Goal: Task Accomplishment & Management: Manage account settings

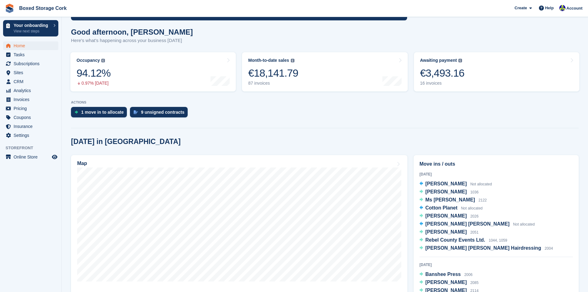
scroll to position [154, 0]
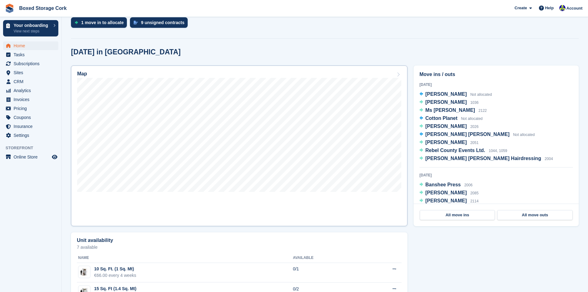
click at [215, 74] on div "Map" at bounding box center [239, 74] width 324 height 7
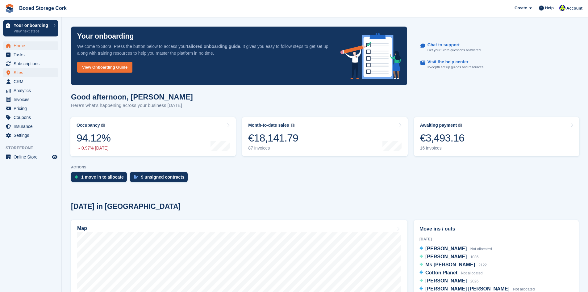
scroll to position [154, 0]
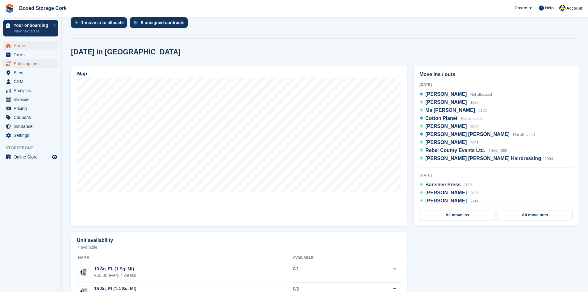
click at [31, 62] on span "Subscriptions" at bounding box center [32, 63] width 37 height 9
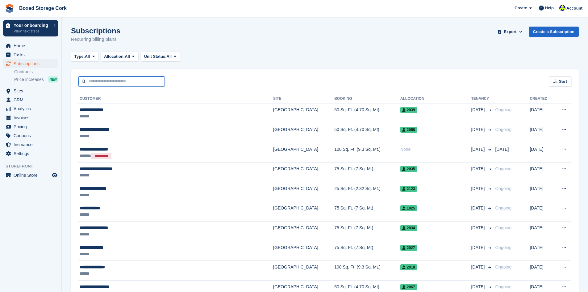
drag, startPoint x: 0, startPoint y: 0, endPoint x: 95, endPoint y: 79, distance: 123.5
click at [95, 79] on input "text" at bounding box center [121, 81] width 86 height 10
type input "*****"
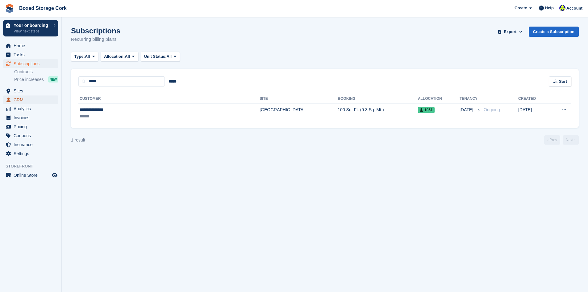
click at [20, 101] on span "CRM" at bounding box center [32, 99] width 37 height 9
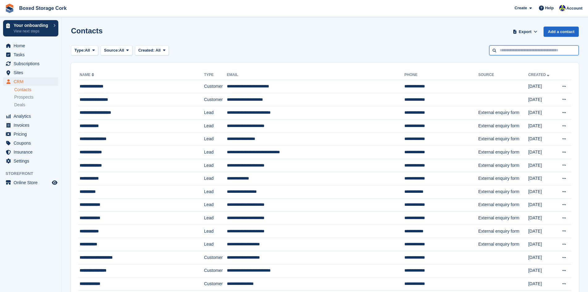
click at [504, 52] on input "text" at bounding box center [535, 50] width 90 height 10
type input "*****"
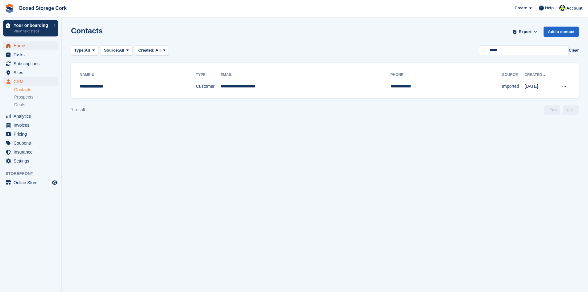
click at [22, 47] on span "Home" at bounding box center [32, 45] width 37 height 9
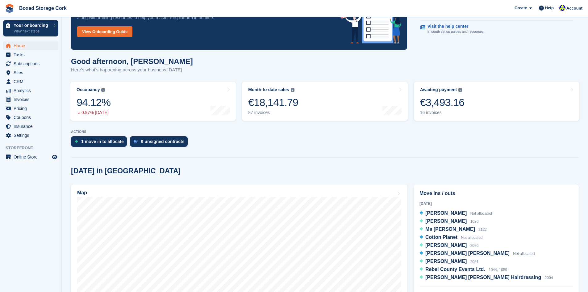
scroll to position [124, 0]
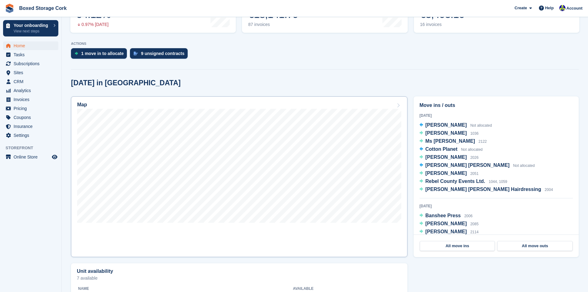
click at [261, 228] on link "Map" at bounding box center [239, 176] width 337 height 161
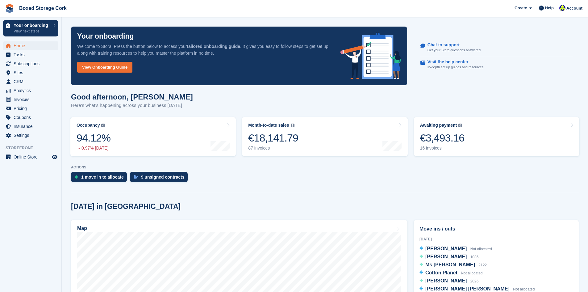
scroll to position [124, 0]
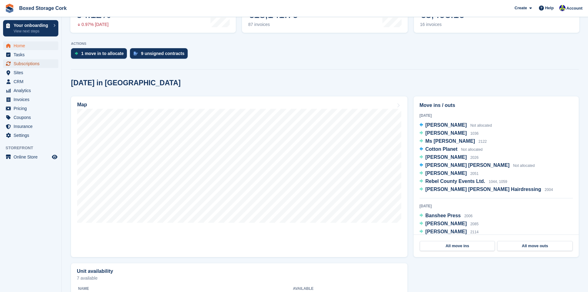
drag, startPoint x: 27, startPoint y: 62, endPoint x: 32, endPoint y: 65, distance: 5.3
click at [27, 62] on span "Subscriptions" at bounding box center [32, 63] width 37 height 9
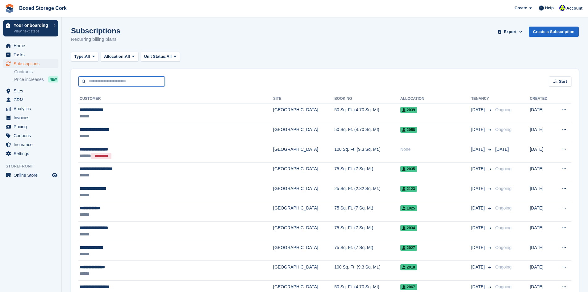
click at [106, 82] on input "text" at bounding box center [121, 81] width 86 height 10
type input "**********"
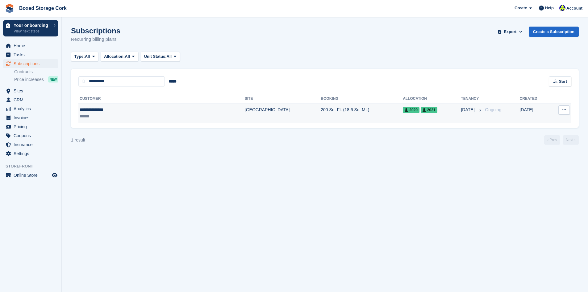
click at [421, 110] on span "2021" at bounding box center [429, 110] width 17 height 6
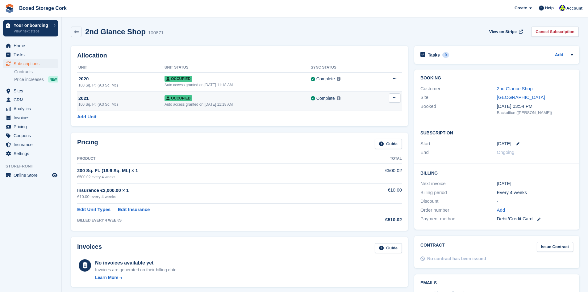
click at [395, 98] on icon at bounding box center [394, 98] width 3 height 4
click at [357, 129] on p "Deallocate" at bounding box center [371, 131] width 54 height 8
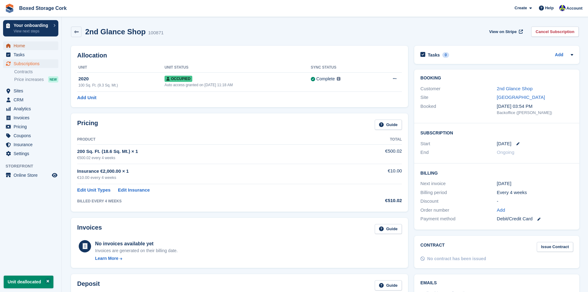
click at [21, 46] on span "Home" at bounding box center [32, 45] width 37 height 9
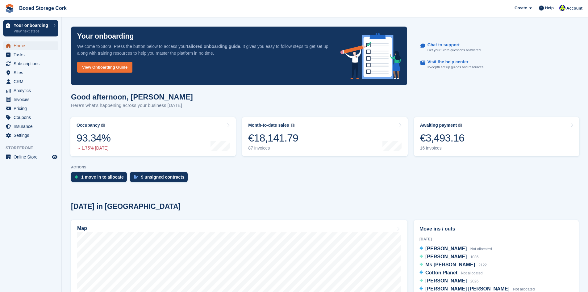
click at [28, 46] on span "Home" at bounding box center [32, 45] width 37 height 9
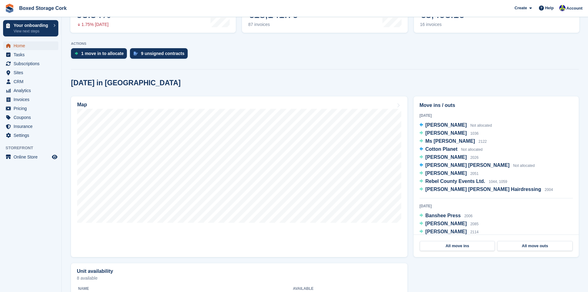
click at [33, 47] on span "Home" at bounding box center [32, 45] width 37 height 9
click at [310, 226] on link "Map" at bounding box center [239, 176] width 337 height 161
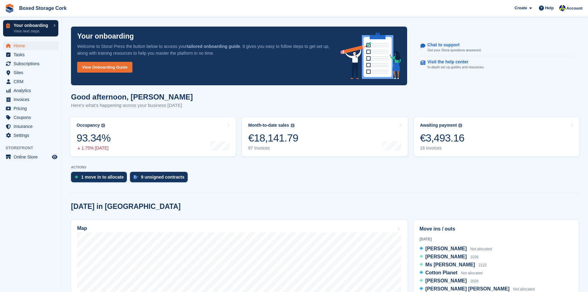
scroll to position [124, 0]
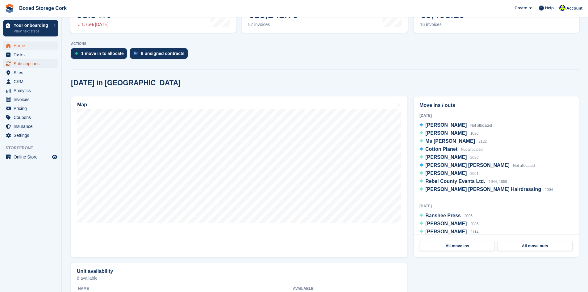
click at [26, 62] on span "Subscriptions" at bounding box center [32, 63] width 37 height 9
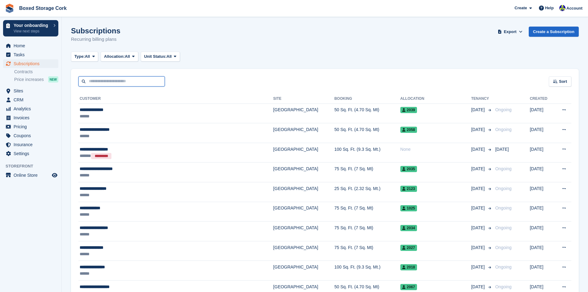
click at [105, 82] on input "text" at bounding box center [121, 81] width 86 height 10
type input "*****"
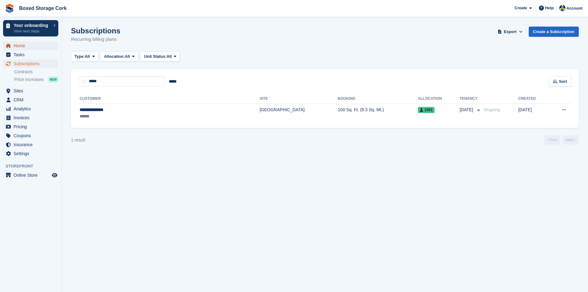
click at [22, 45] on span "Home" at bounding box center [32, 45] width 37 height 9
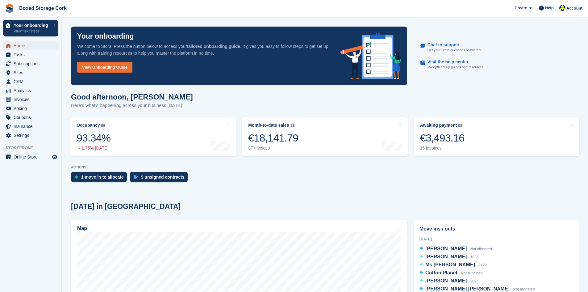
click at [25, 45] on span "Home" at bounding box center [32, 45] width 37 height 9
